Goal: Task Accomplishment & Management: Use online tool/utility

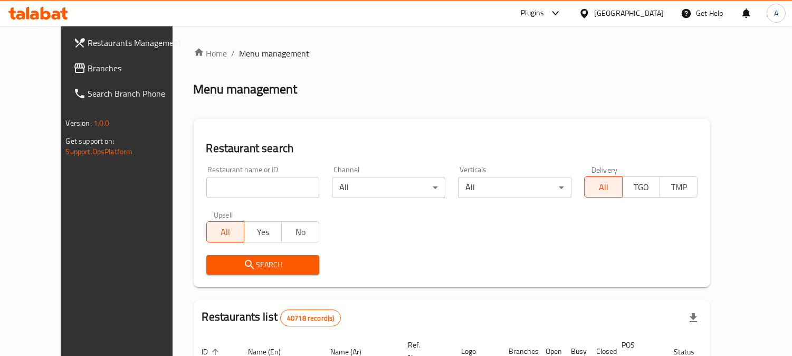
click at [88, 66] on span "Branches" at bounding box center [136, 68] width 97 height 13
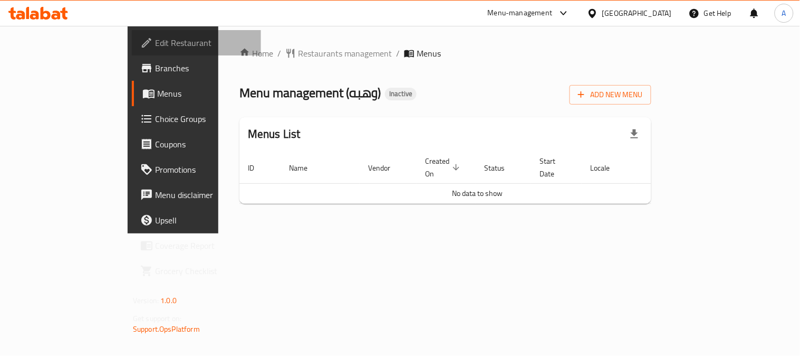
click at [155, 44] on span "Edit Restaurant" at bounding box center [204, 42] width 98 height 13
